Goal: Ask a question: Seek information or help from site administrators or community

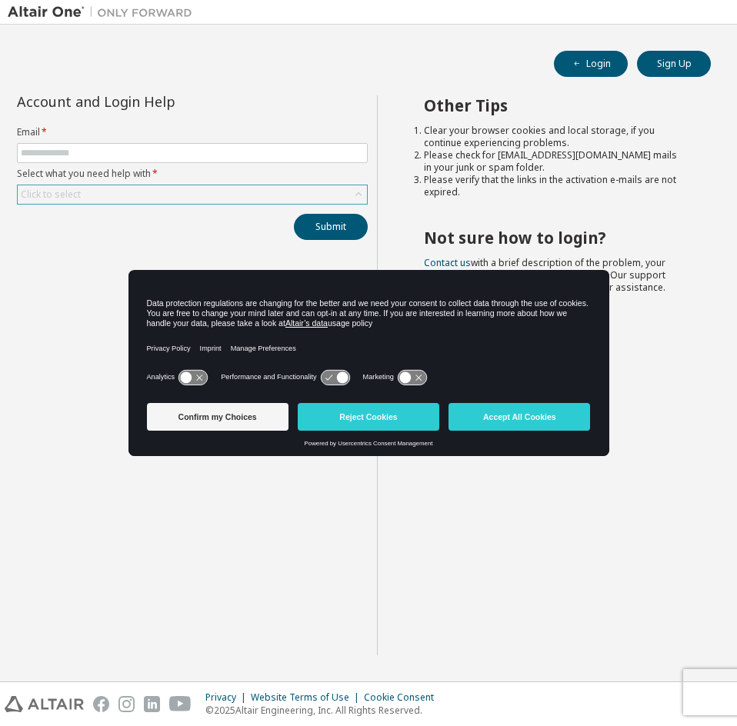
click at [96, 196] on div "Click to select" at bounding box center [192, 194] width 349 height 18
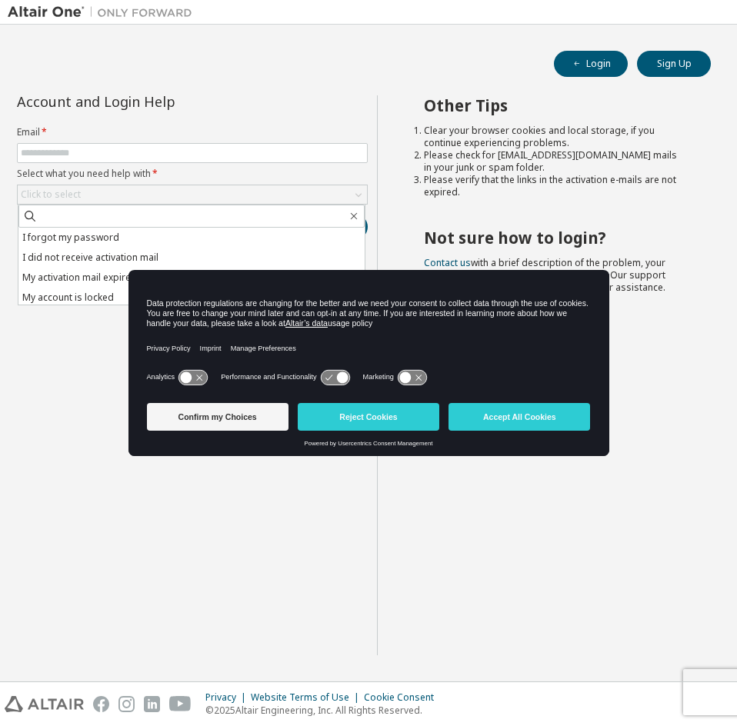
click at [76, 331] on div "Account and Login Help Email * Select what you need help with * Click to select…" at bounding box center [192, 375] width 369 height 560
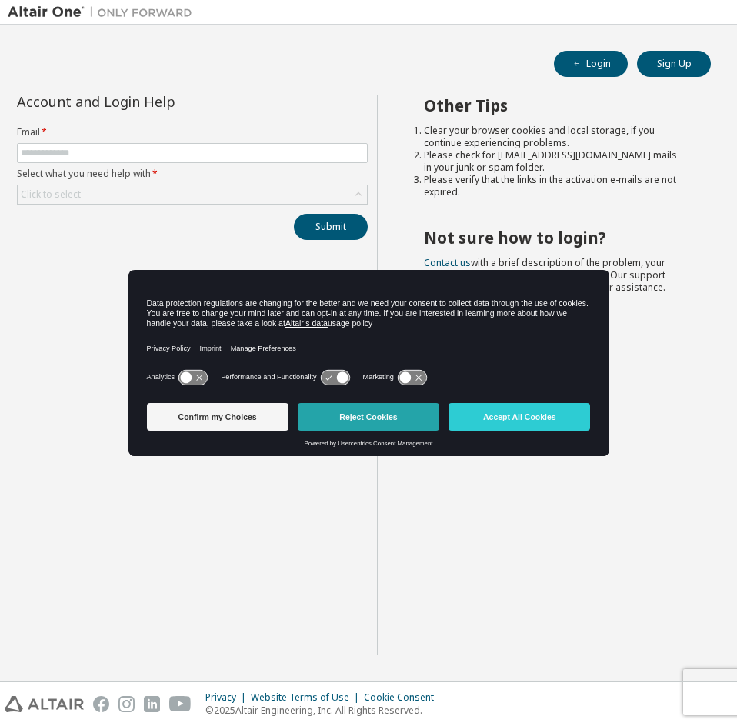
click at [410, 415] on button "Reject Cookies" at bounding box center [368, 417] width 141 height 28
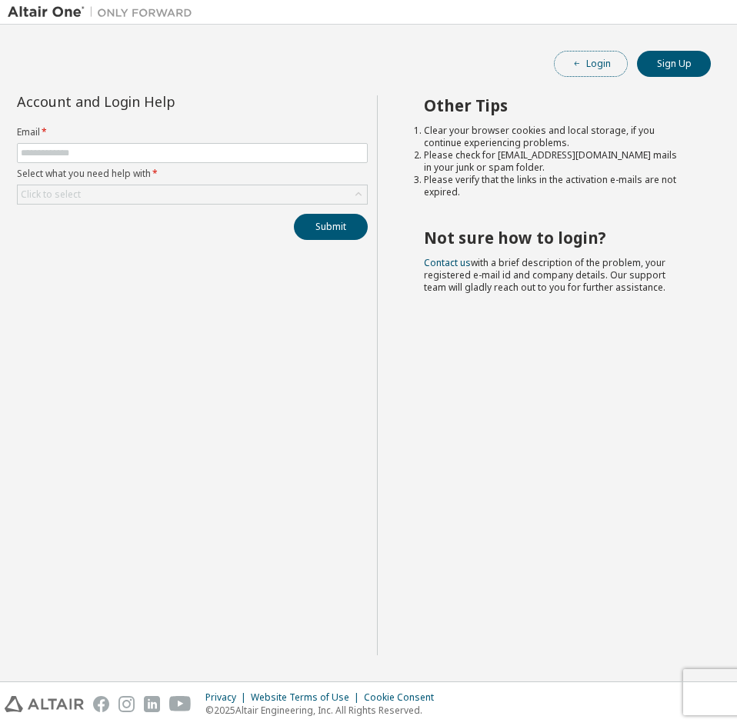
click at [573, 68] on icon "button" at bounding box center [576, 63] width 9 height 9
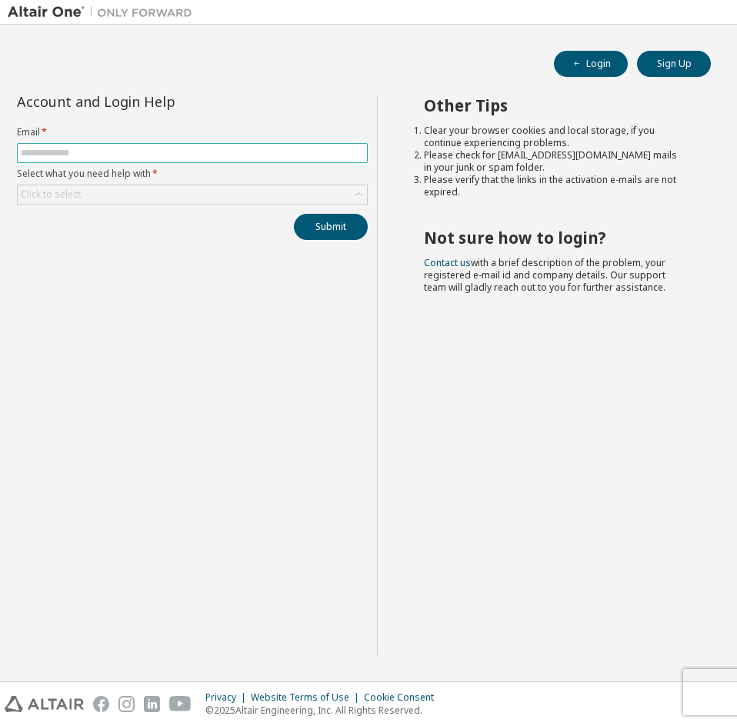
click at [105, 150] on input "text" at bounding box center [192, 153] width 343 height 12
type input "**********"
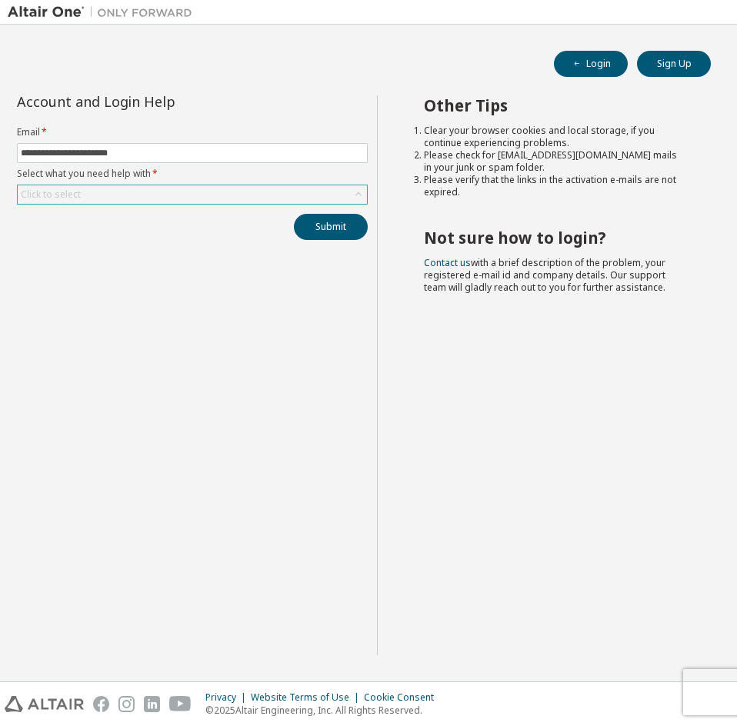
click at [45, 197] on div "Click to select" at bounding box center [51, 194] width 60 height 12
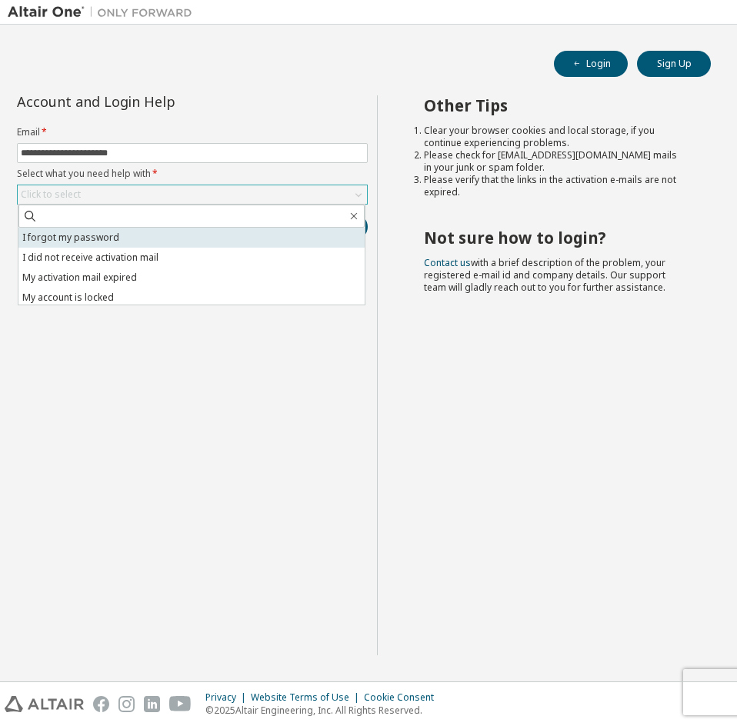
click at [82, 238] on li "I forgot my password" at bounding box center [191, 238] width 346 height 20
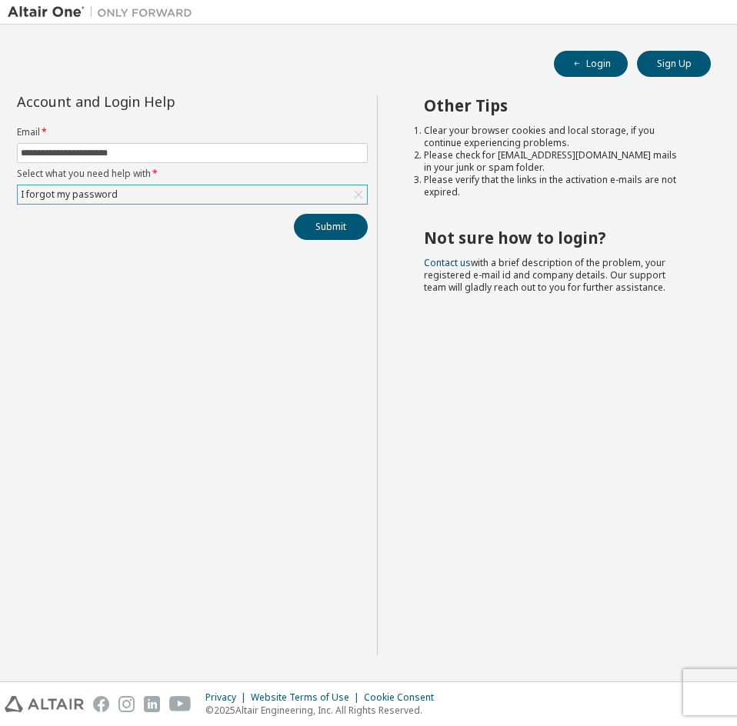
click at [142, 196] on div "I forgot my password" at bounding box center [192, 194] width 349 height 18
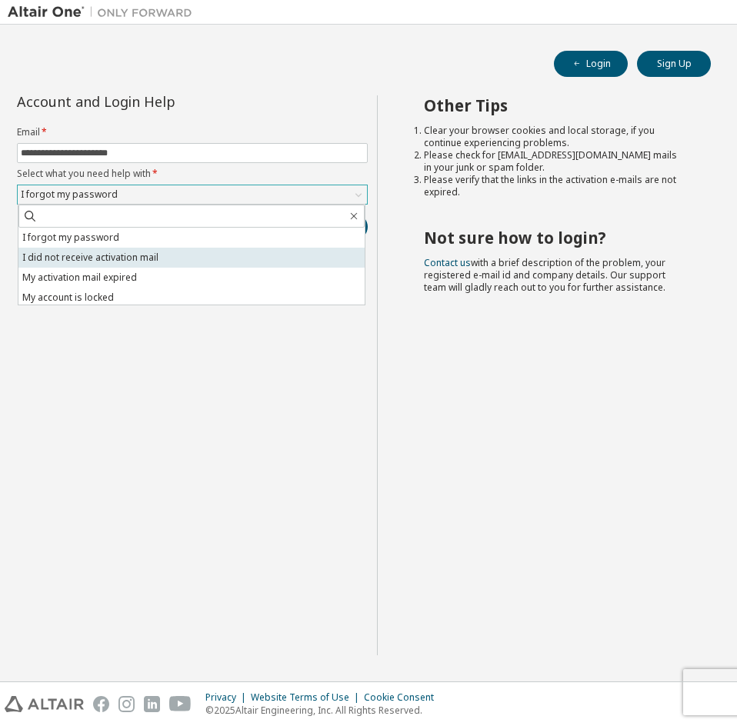
click at [117, 258] on li "I did not receive activation mail" at bounding box center [191, 258] width 346 height 20
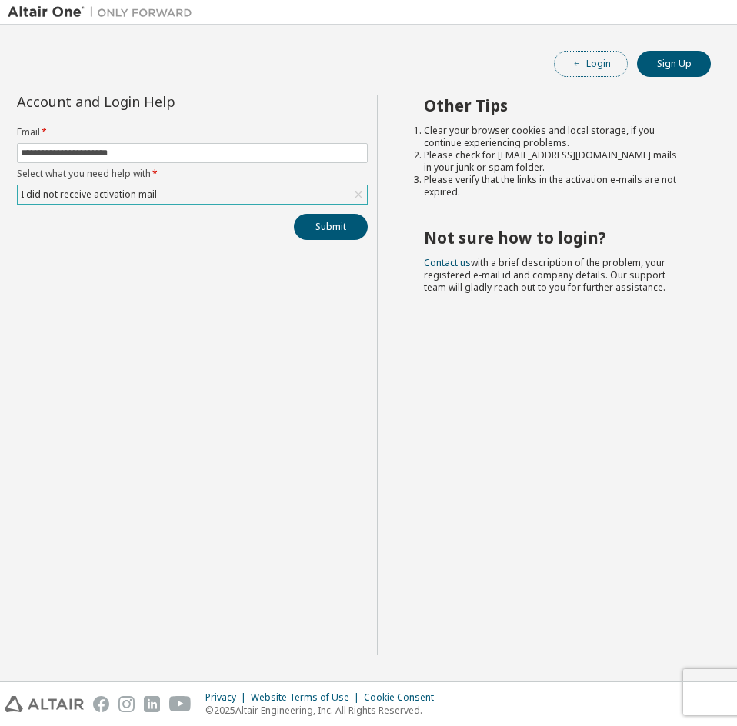
click at [585, 54] on button "Login" at bounding box center [591, 64] width 74 height 26
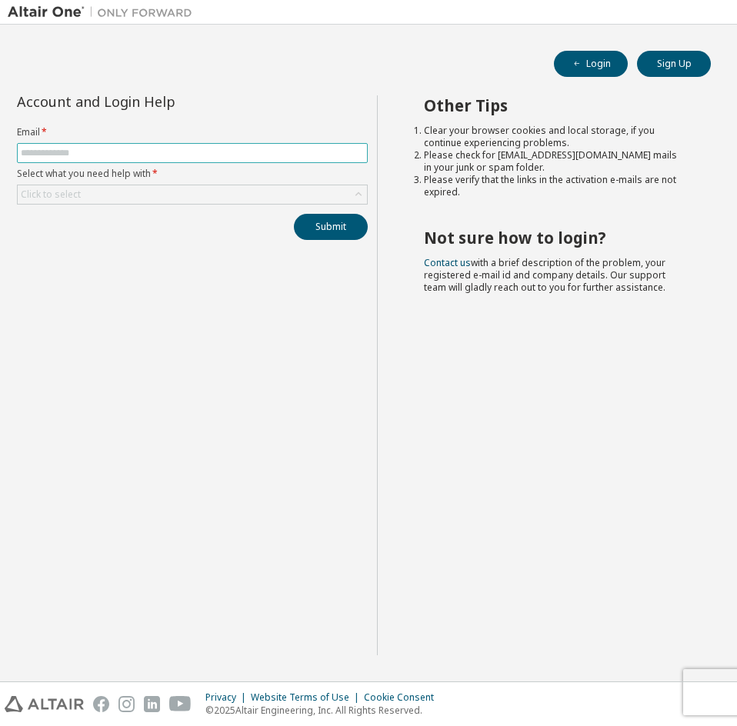
click at [95, 151] on input "text" at bounding box center [192, 153] width 343 height 12
type input "**********"
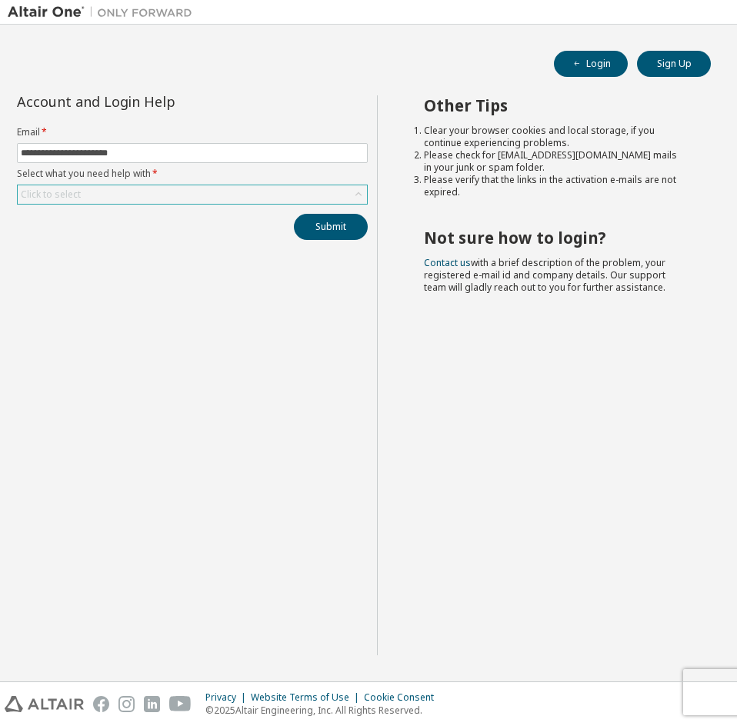
click at [71, 188] on div "Click to select" at bounding box center [51, 194] width 60 height 12
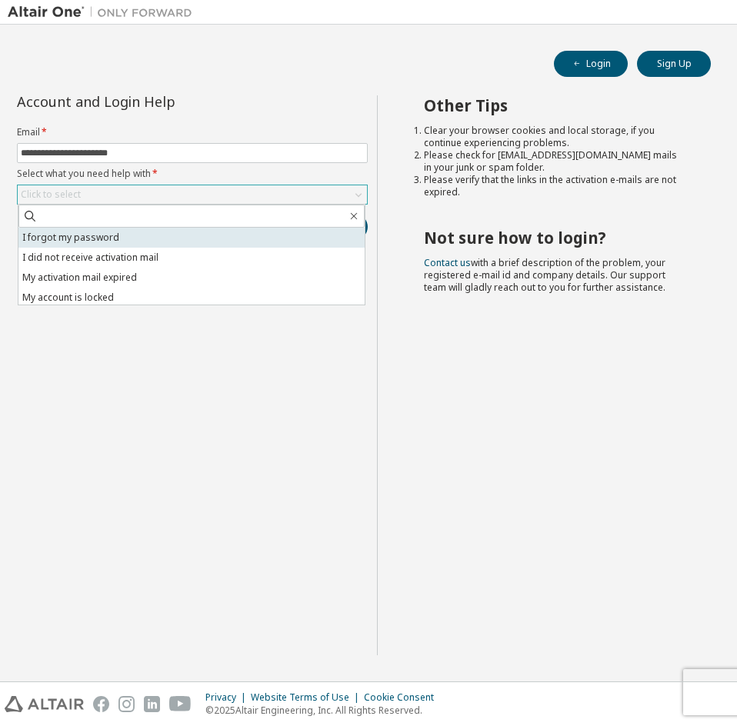
click at [74, 241] on li "I forgot my password" at bounding box center [191, 238] width 346 height 20
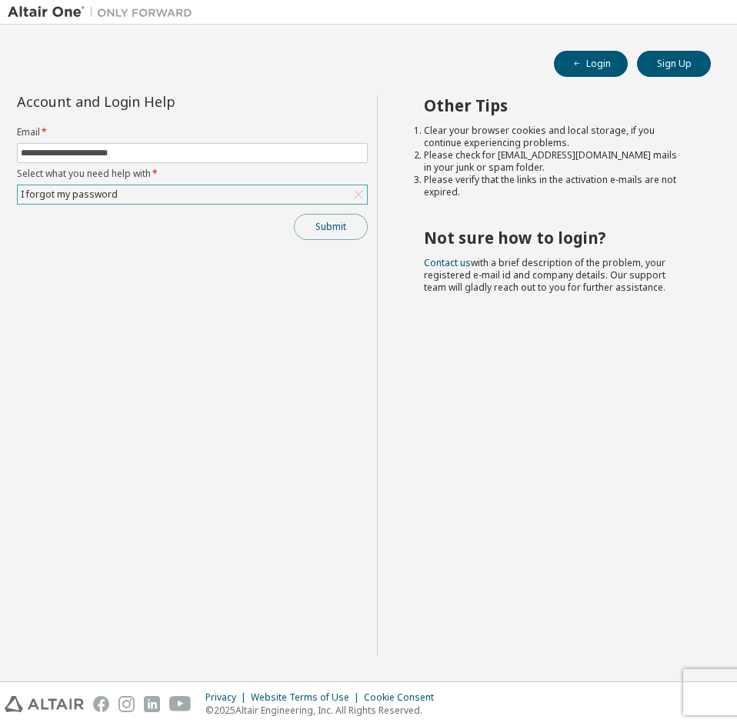
click at [321, 220] on button "Submit" at bounding box center [331, 227] width 74 height 26
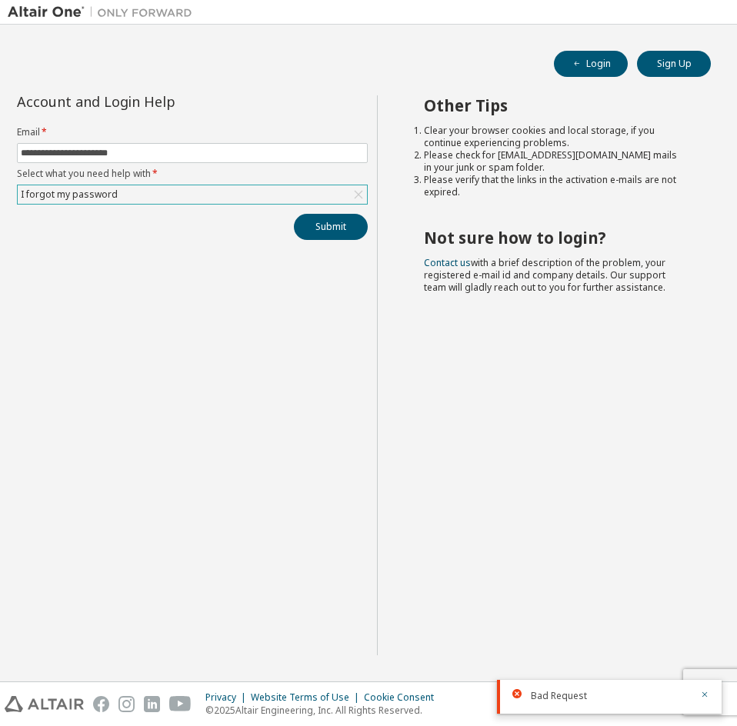
click at [133, 195] on div "I forgot my password" at bounding box center [192, 194] width 349 height 18
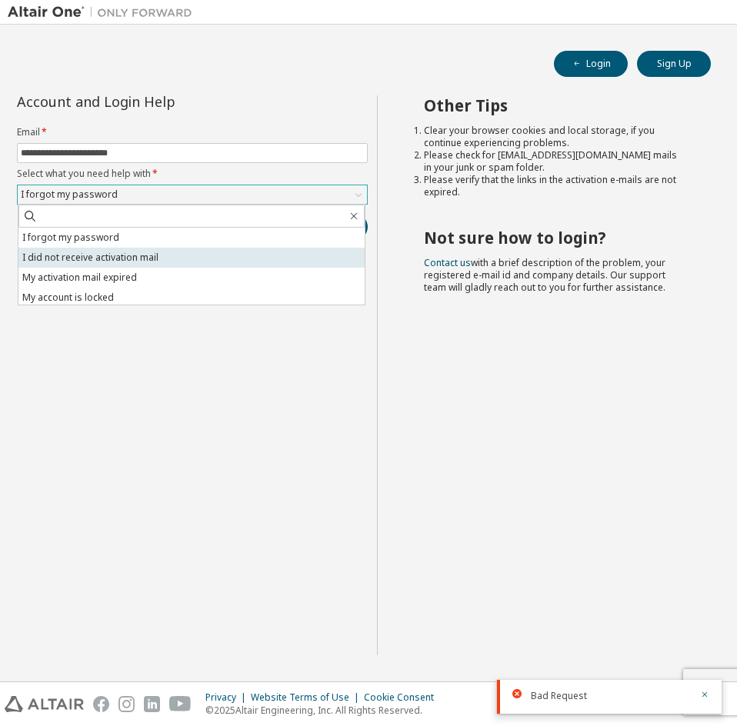
click at [108, 259] on li "I did not receive activation mail" at bounding box center [191, 258] width 346 height 20
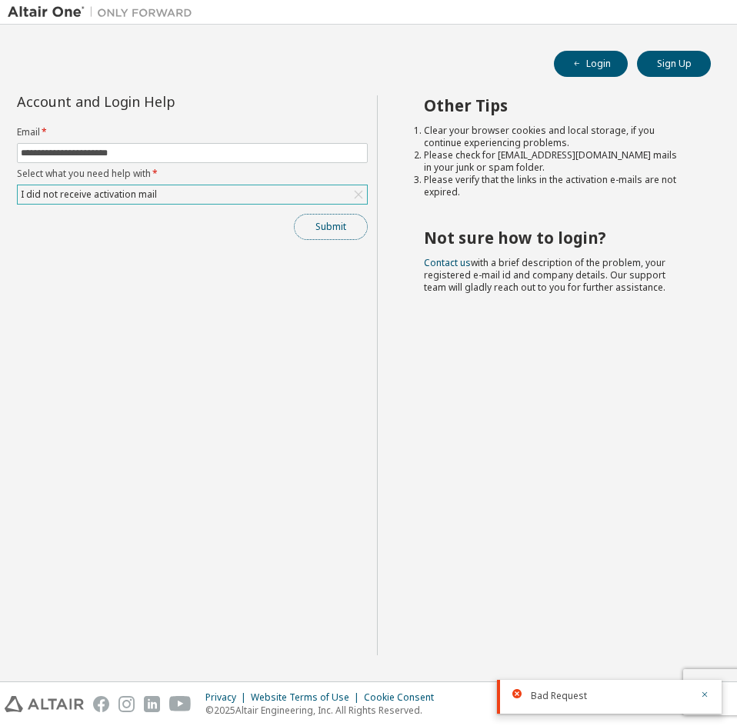
click at [317, 228] on button "Submit" at bounding box center [331, 227] width 74 height 26
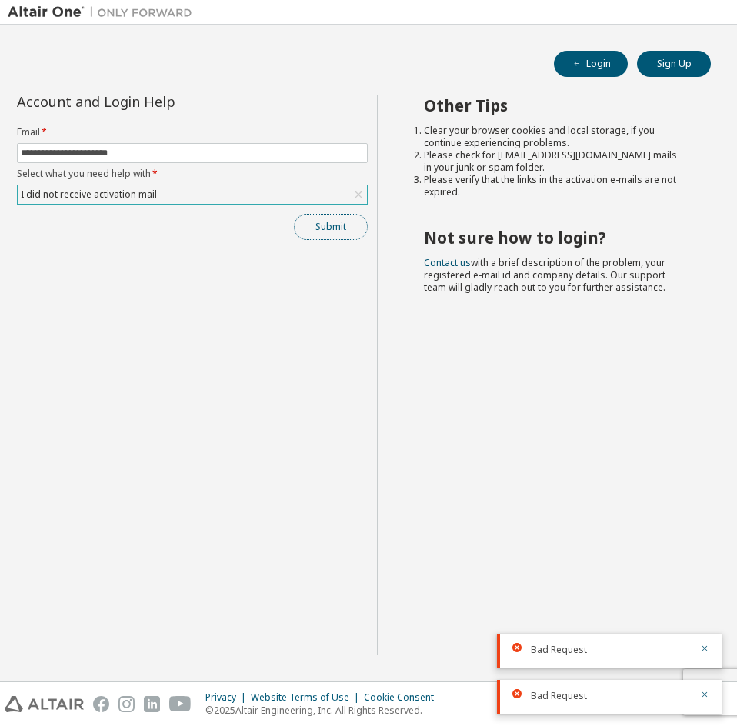
click at [327, 230] on button "Submit" at bounding box center [331, 227] width 74 height 26
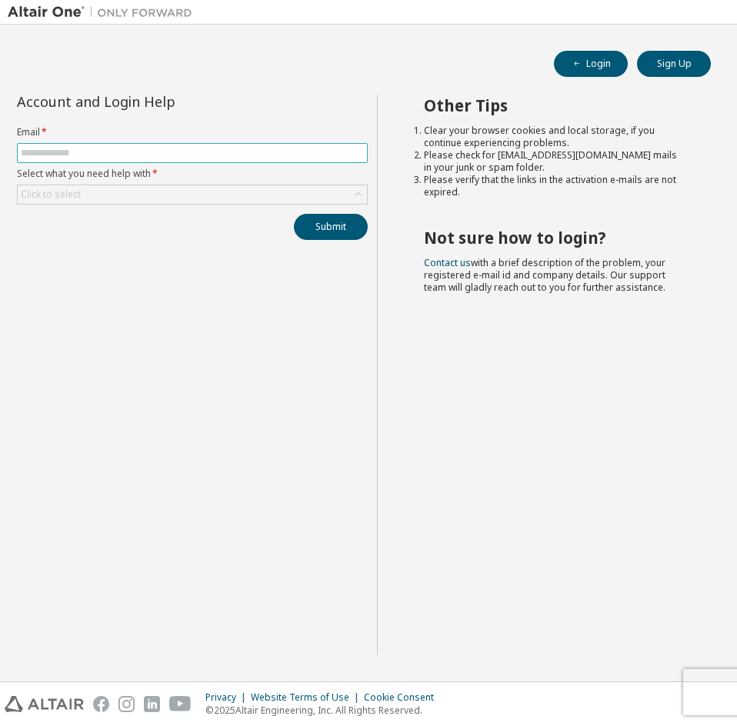
click at [51, 156] on input "text" at bounding box center [192, 153] width 343 height 12
type input "**********"
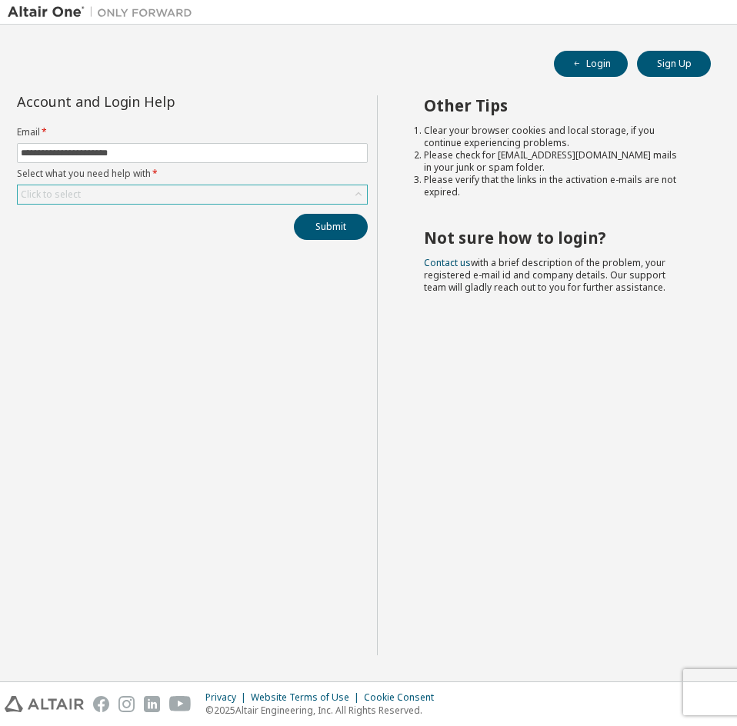
click at [46, 189] on div "Click to select" at bounding box center [51, 194] width 60 height 12
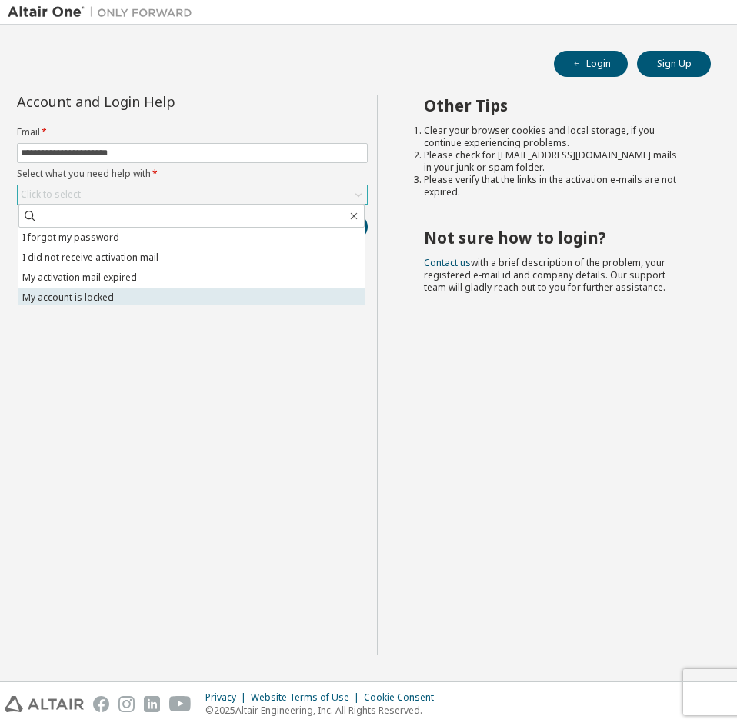
click at [76, 295] on li "My account is locked" at bounding box center [191, 298] width 346 height 20
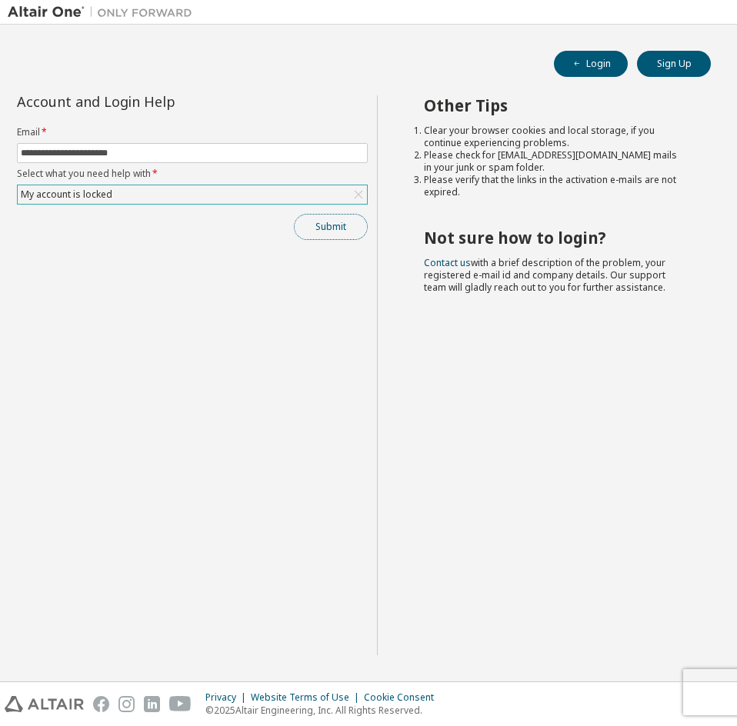
click at [335, 226] on button "Submit" at bounding box center [331, 227] width 74 height 26
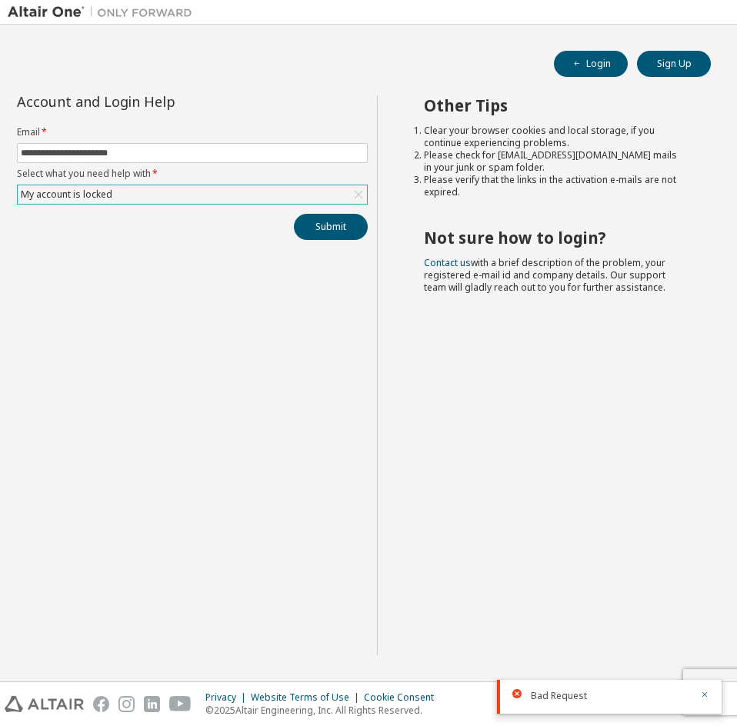
click at [560, 701] on span "Bad Request" at bounding box center [559, 696] width 56 height 12
